Goal: Task Accomplishment & Management: Use online tool/utility

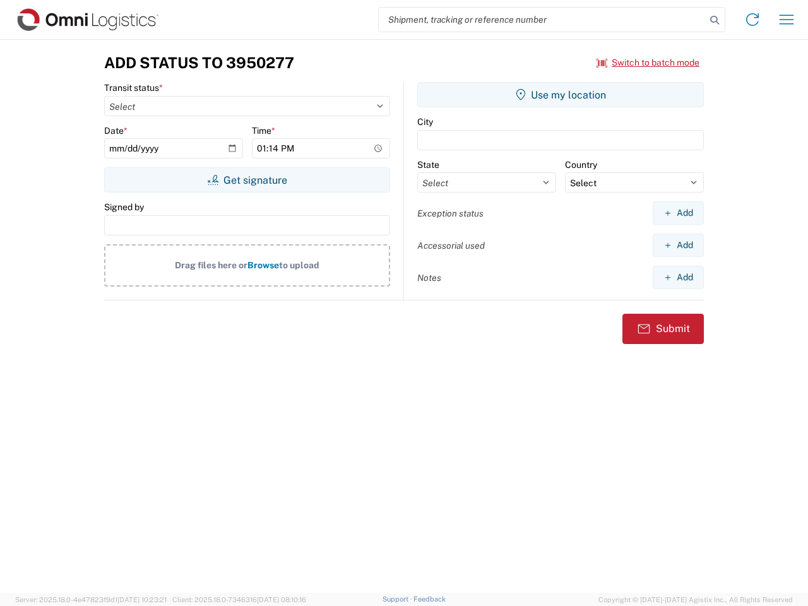
click at [542, 20] on input "search" at bounding box center [542, 20] width 327 height 24
click at [714, 20] on icon at bounding box center [715, 20] width 18 height 18
click at [752, 20] on icon at bounding box center [752, 19] width 20 height 20
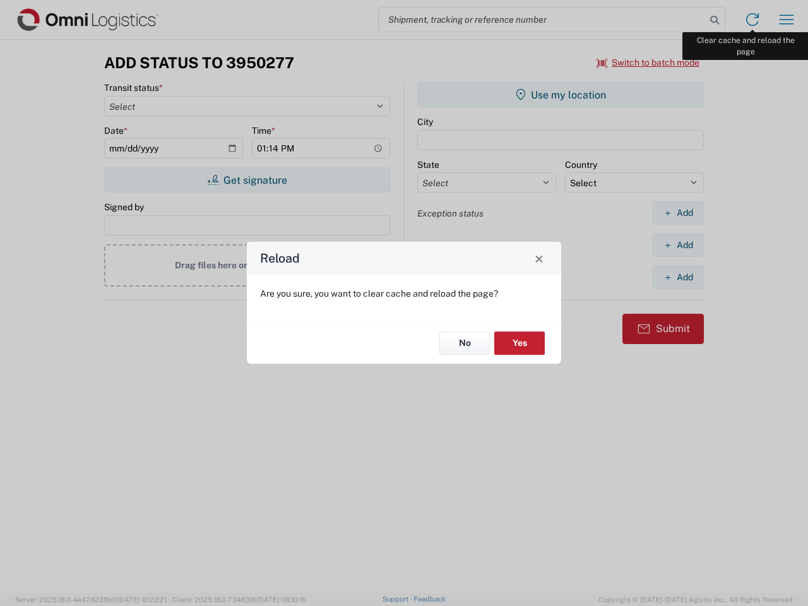
click at [786, 20] on div "Reload Are you sure, you want to clear cache and reload the page? No Yes" at bounding box center [404, 303] width 808 height 606
click at [648, 62] on div "Reload Are you sure, you want to clear cache and reload the page? No Yes" at bounding box center [404, 303] width 808 height 606
click at [247, 180] on div "Reload Are you sure, you want to clear cache and reload the page? No Yes" at bounding box center [404, 303] width 808 height 606
click at [560, 95] on div "Reload Are you sure, you want to clear cache and reload the page? No Yes" at bounding box center [404, 303] width 808 height 606
click at [678, 213] on div "Reload Are you sure, you want to clear cache and reload the page? No Yes" at bounding box center [404, 303] width 808 height 606
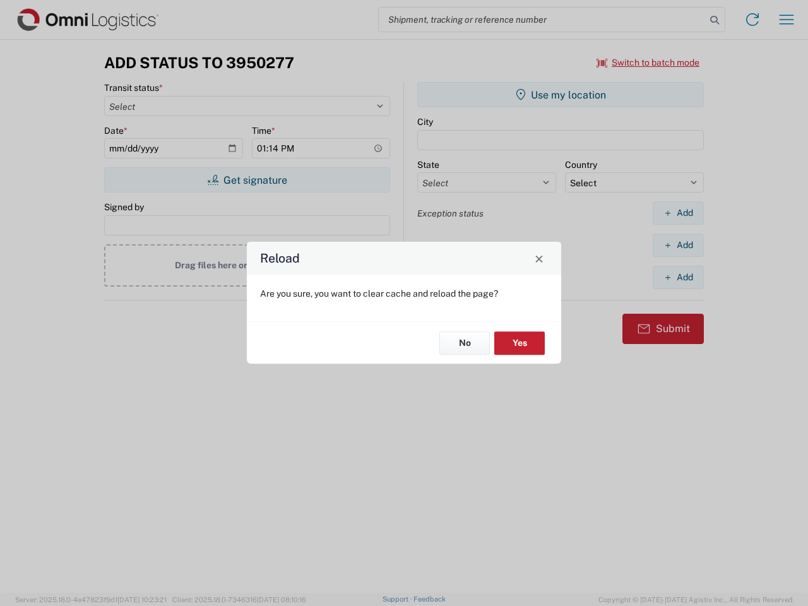
click at [678, 245] on div "Reload Are you sure, you want to clear cache and reload the page? No Yes" at bounding box center [404, 303] width 808 height 606
click at [678, 277] on div "Reload Are you sure, you want to clear cache and reload the page? No Yes" at bounding box center [404, 303] width 808 height 606
